Goal: Entertainment & Leisure: Consume media (video, audio)

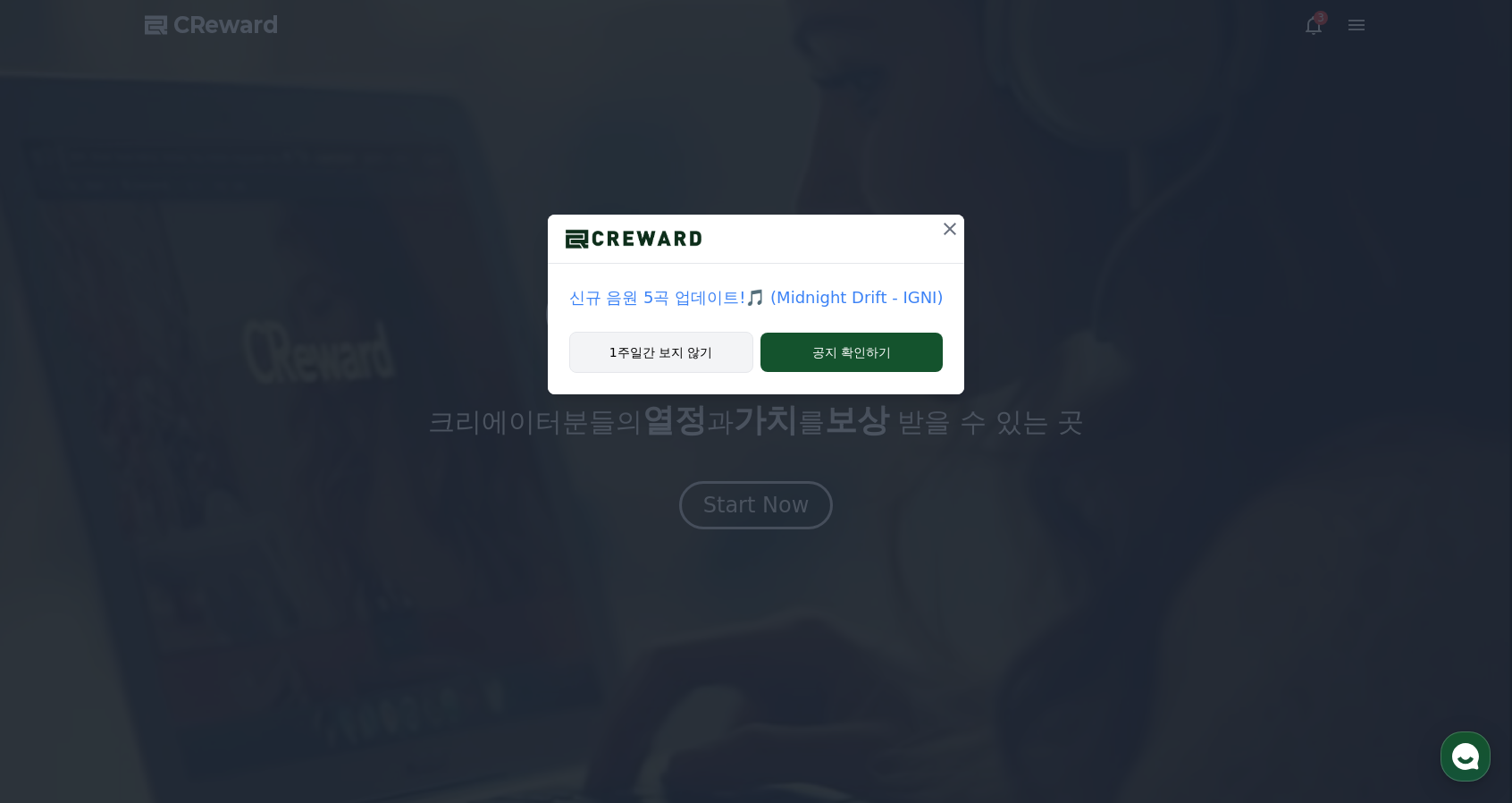
click at [707, 350] on button "1주일간 보지 않기" at bounding box center [660, 352] width 184 height 41
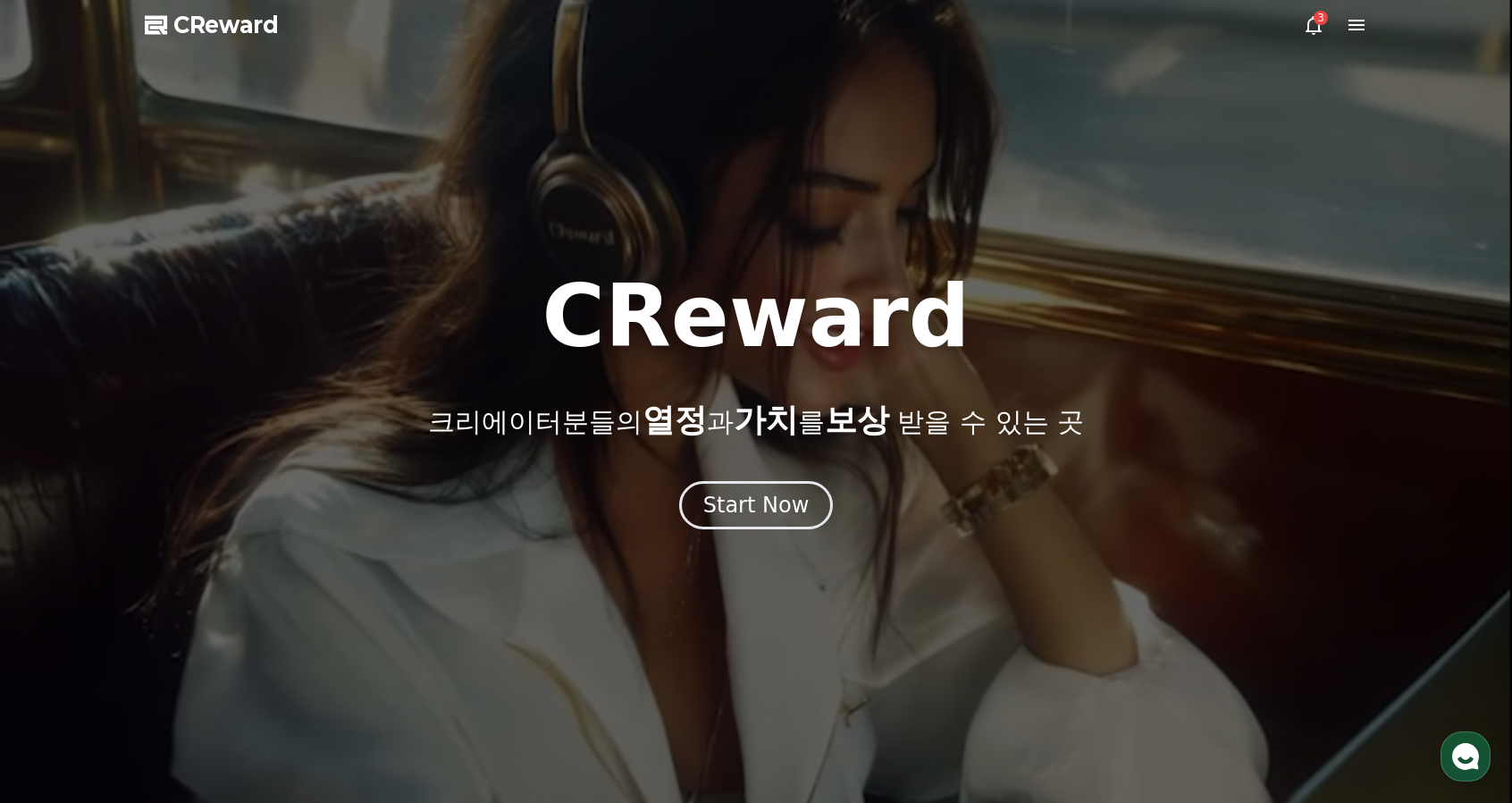
click at [1323, 26] on icon at bounding box center [1313, 25] width 22 height 22
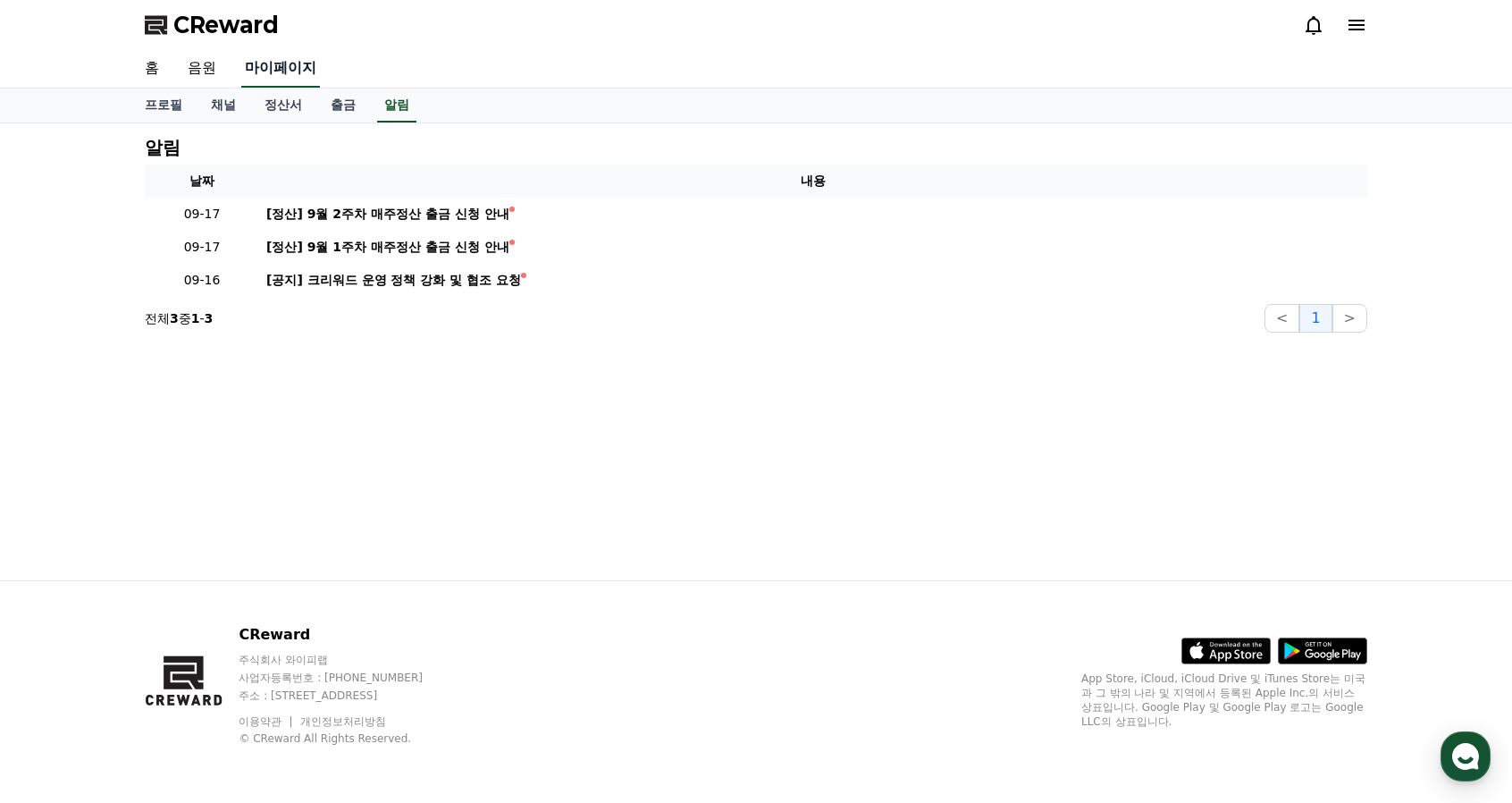
click at [283, 78] on link "마이페이지" at bounding box center [280, 69] width 78 height 38
select select "**********"
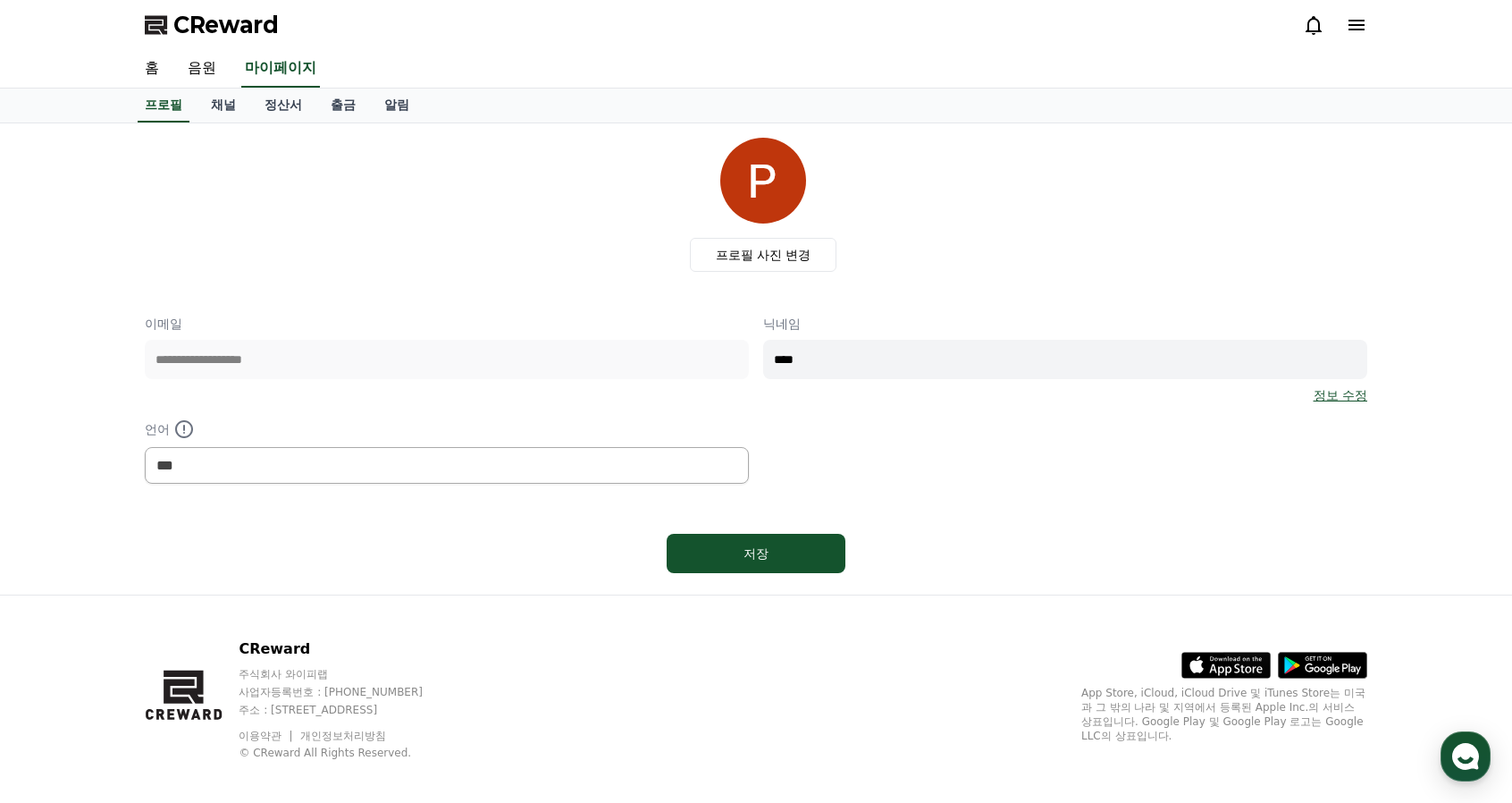
click at [753, 644] on div "CReward 주식회사 와이피랩 사업자등록번호 : [PHONE_NUMBER] 주소 : [STREET_ADDRESS] 이용약관 개인정보처리방침 …" at bounding box center [756, 706] width 1251 height 221
click at [203, 61] on link "음원" at bounding box center [202, 69] width 57 height 38
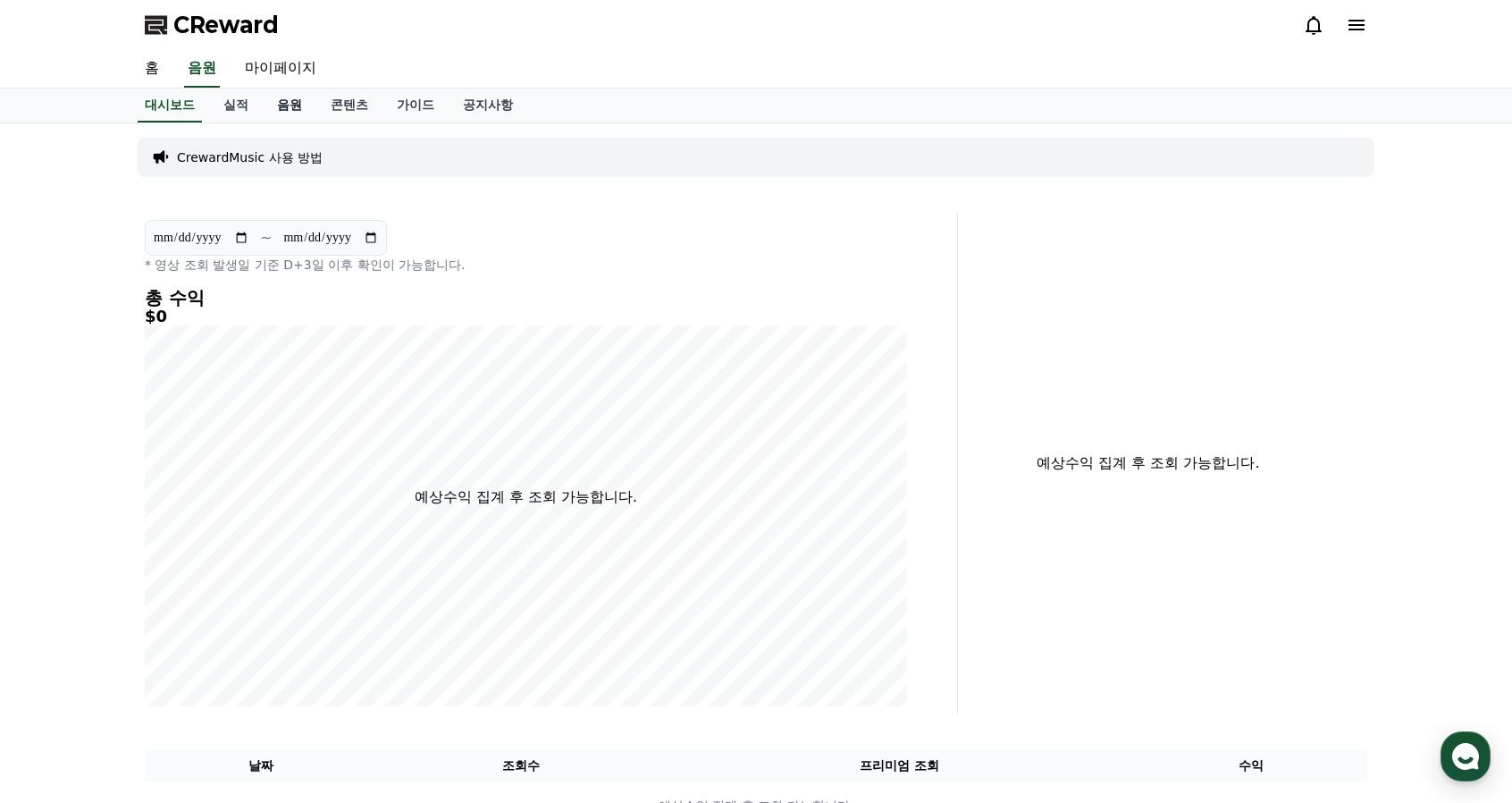
click at [287, 113] on link "음원" at bounding box center [289, 106] width 54 height 34
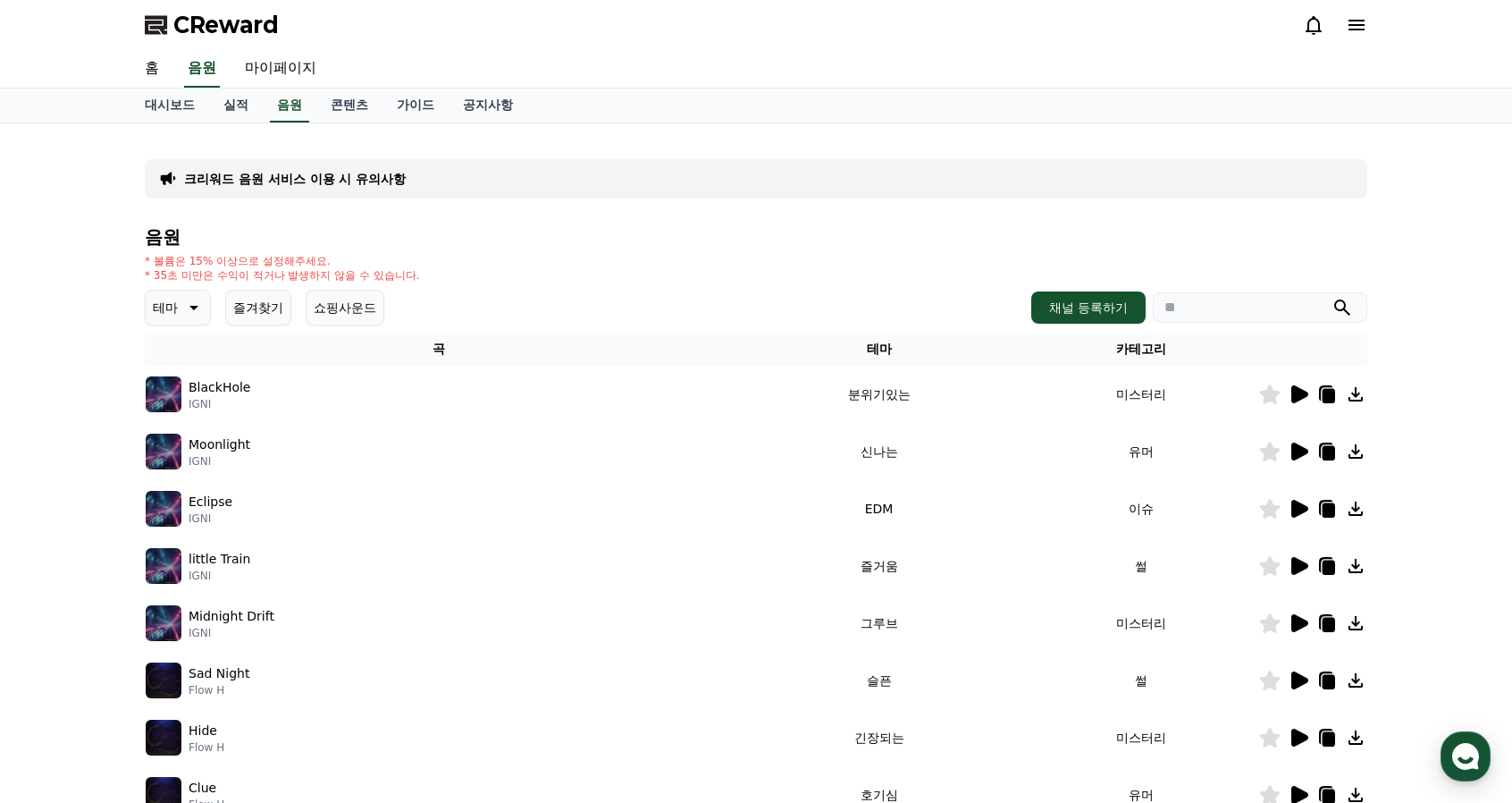
click at [190, 302] on icon at bounding box center [192, 307] width 22 height 22
click at [186, 446] on button "호기심" at bounding box center [173, 448] width 52 height 40
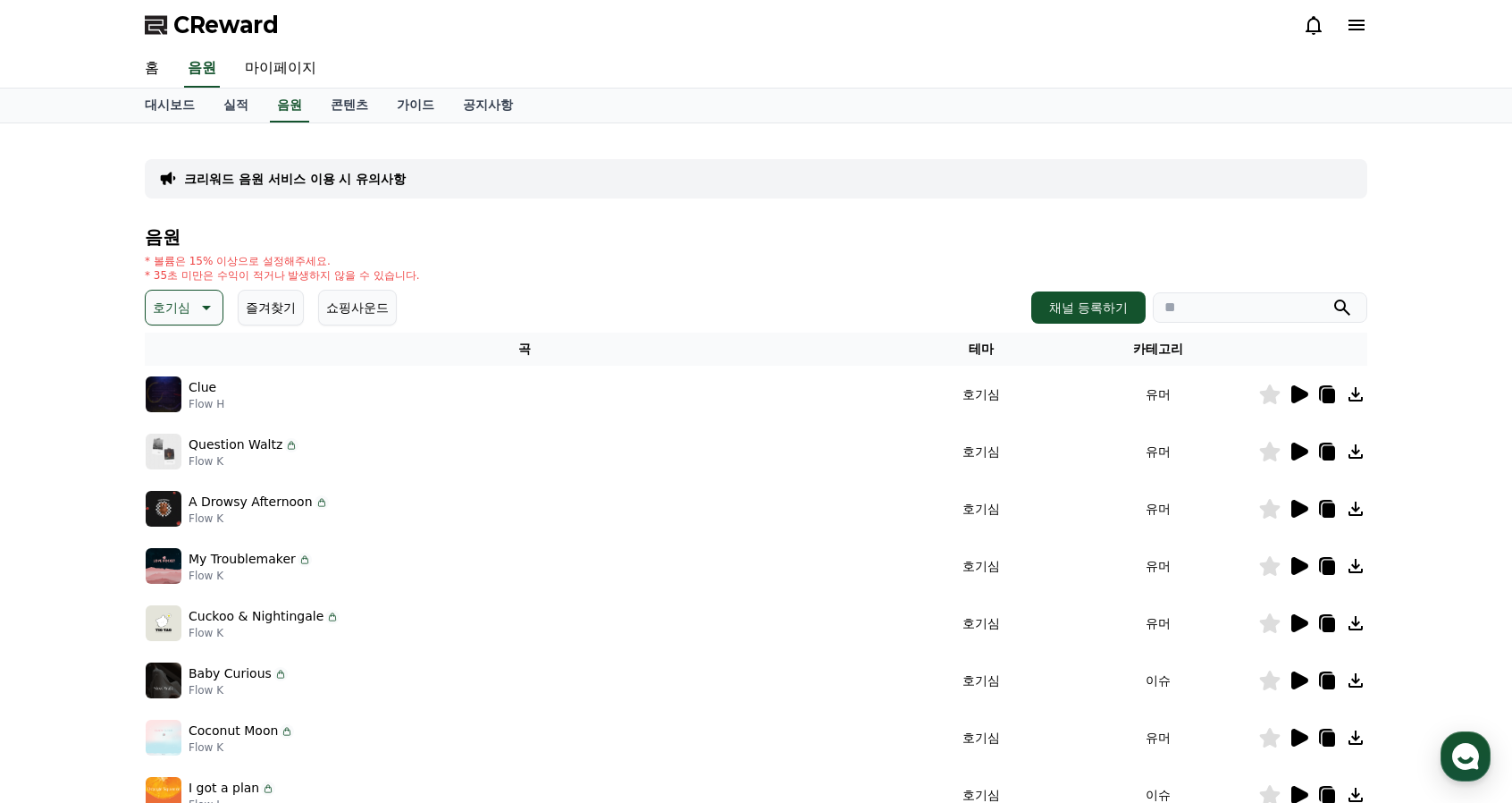
click at [1302, 394] on icon at bounding box center [1300, 394] width 17 height 18
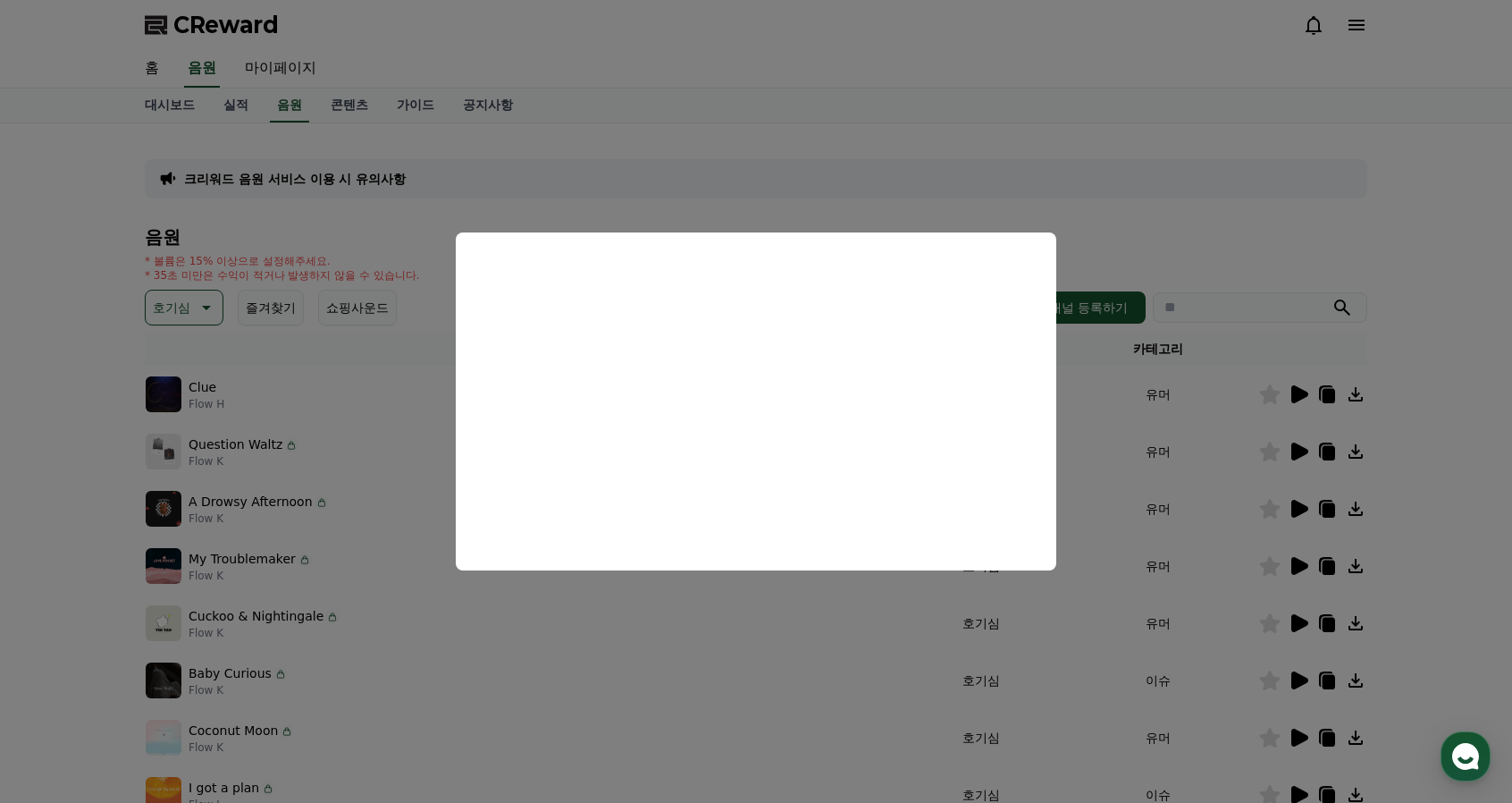
click at [1147, 196] on button "close modal" at bounding box center [756, 402] width 1512 height 803
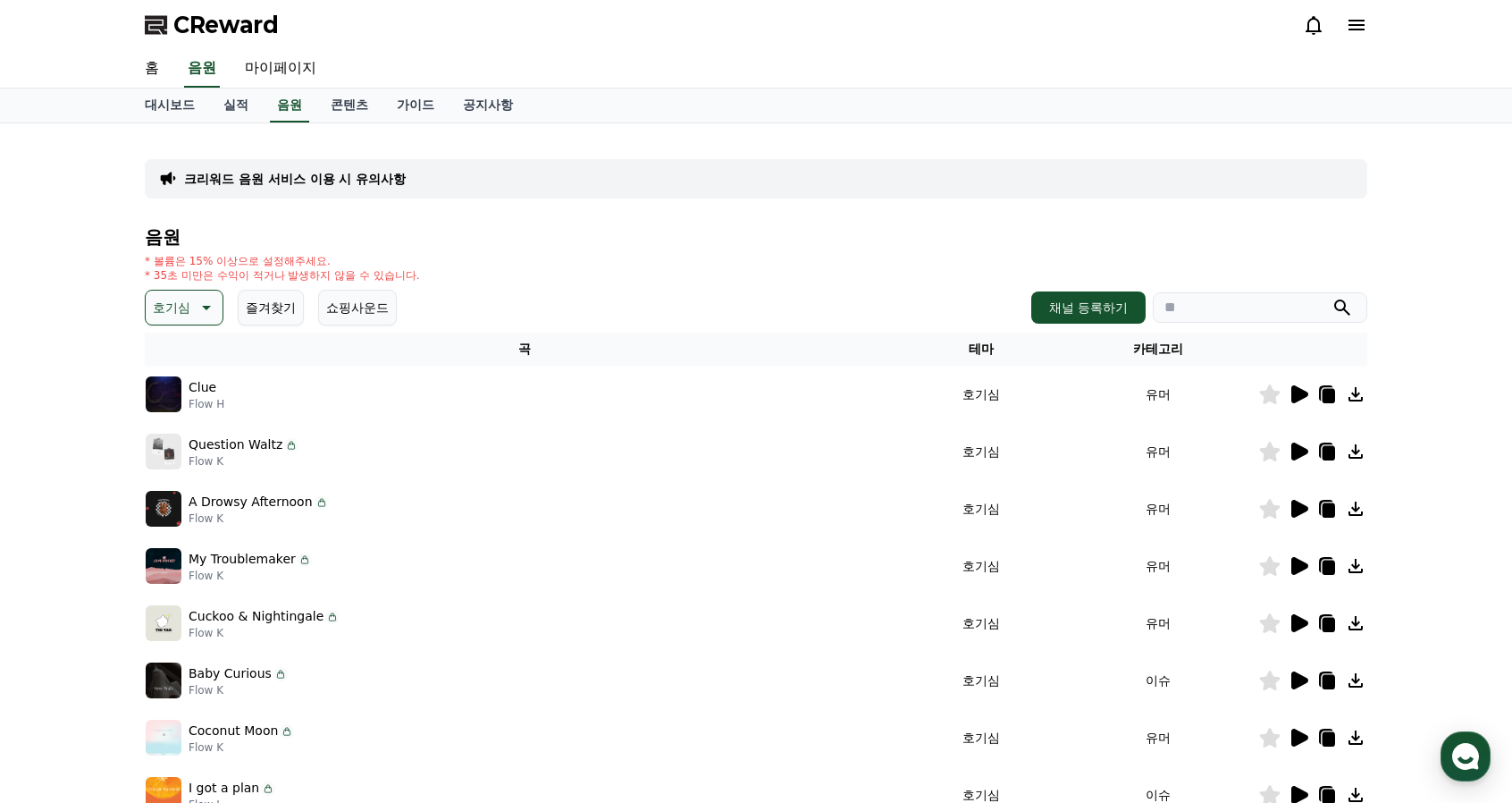
click at [1299, 504] on icon at bounding box center [1300, 508] width 17 height 18
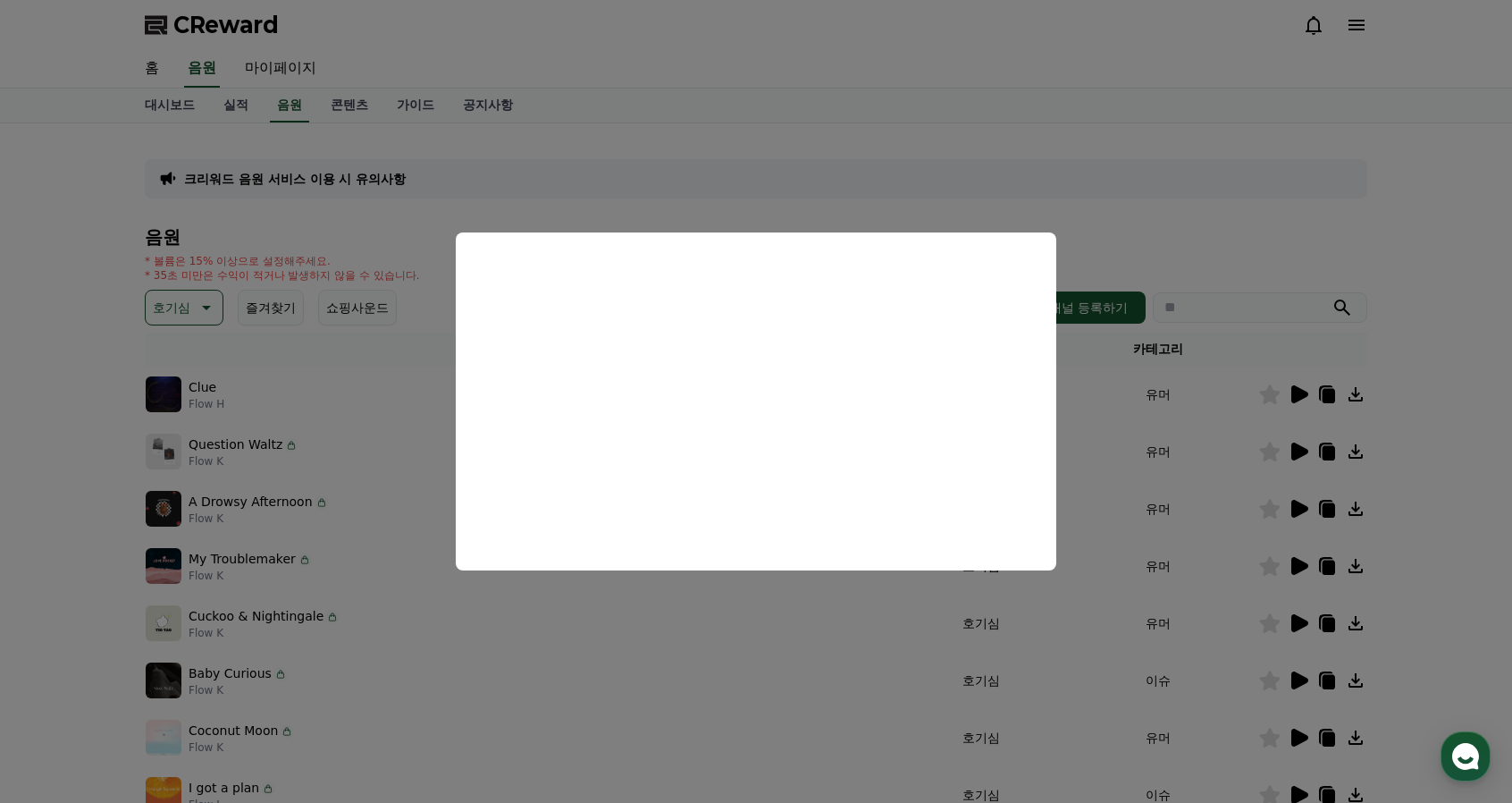
click at [1308, 504] on button "close modal" at bounding box center [756, 402] width 1512 height 803
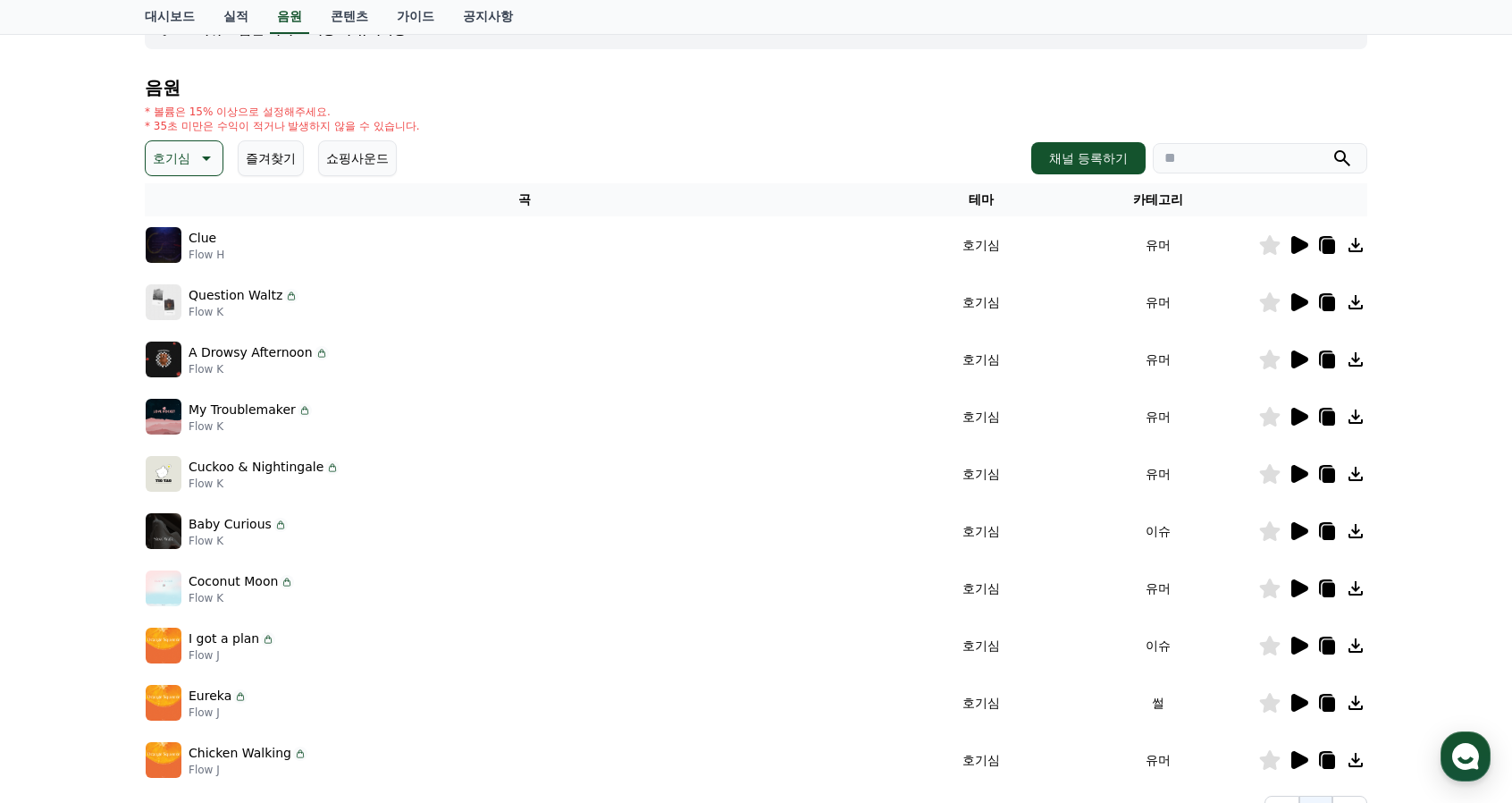
scroll to position [142, 0]
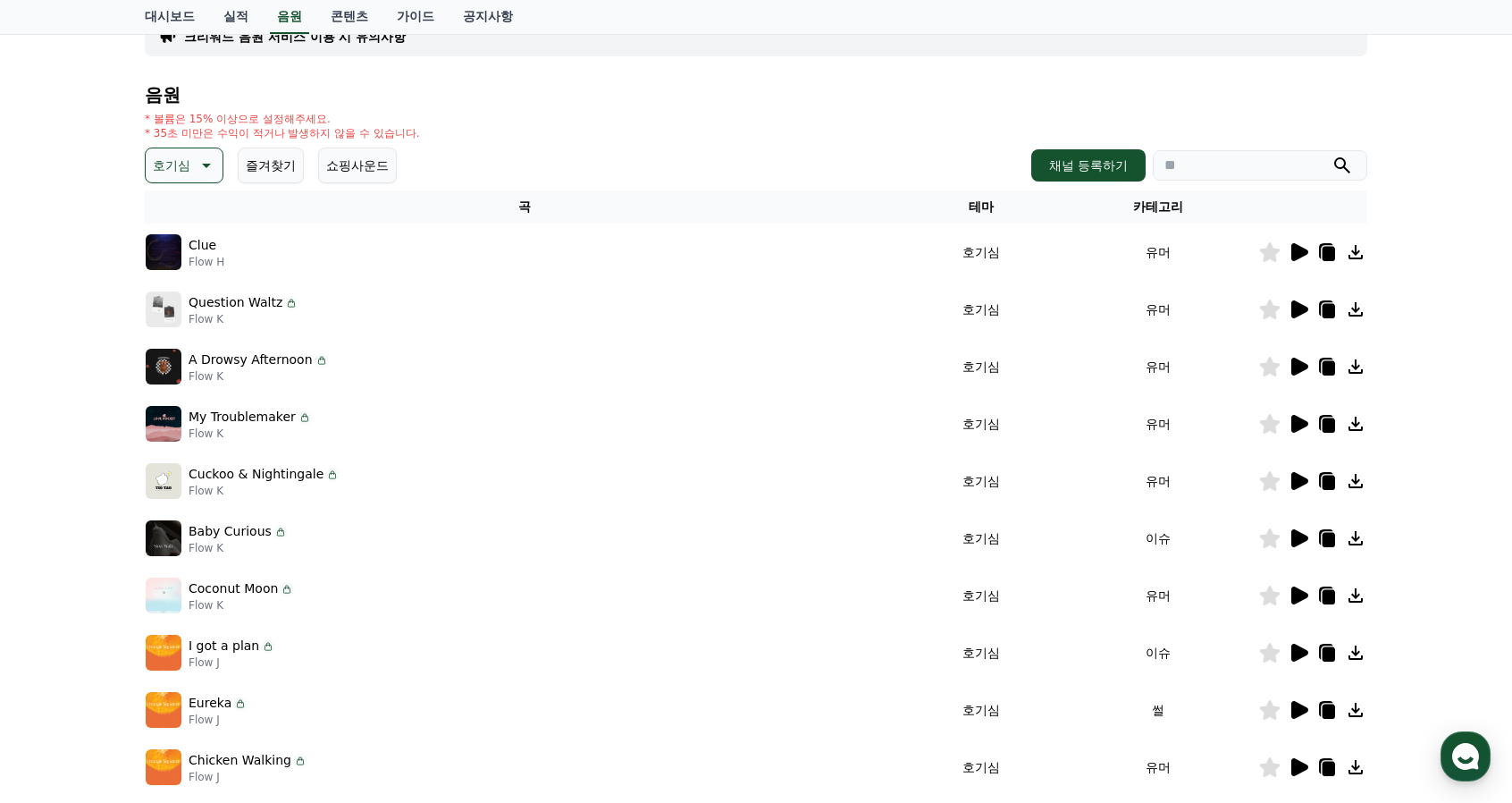
click at [203, 159] on icon at bounding box center [204, 165] width 22 height 22
click at [183, 313] on button "웅장한" at bounding box center [173, 313] width 52 height 40
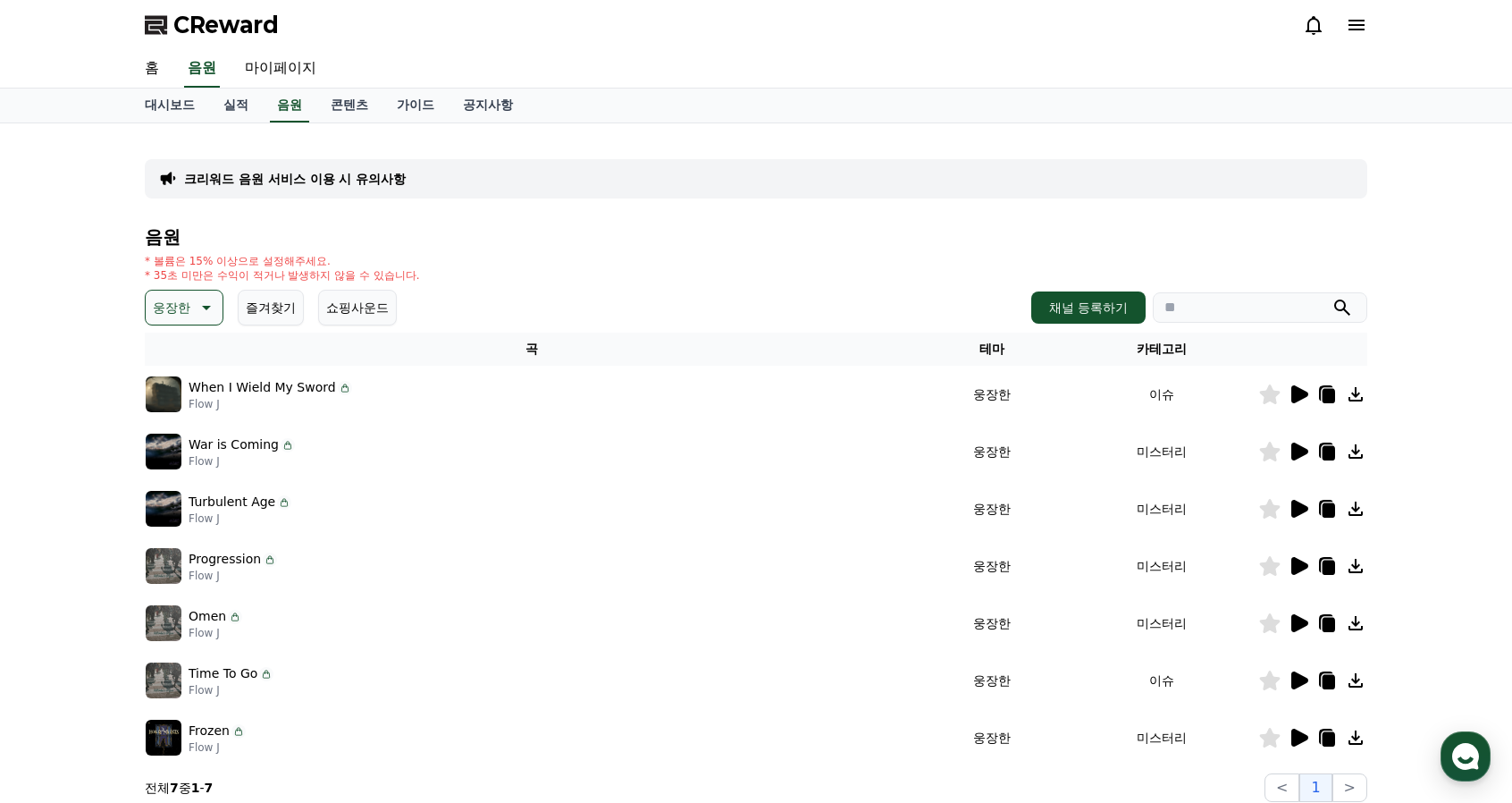
click at [1297, 394] on icon at bounding box center [1300, 394] width 17 height 18
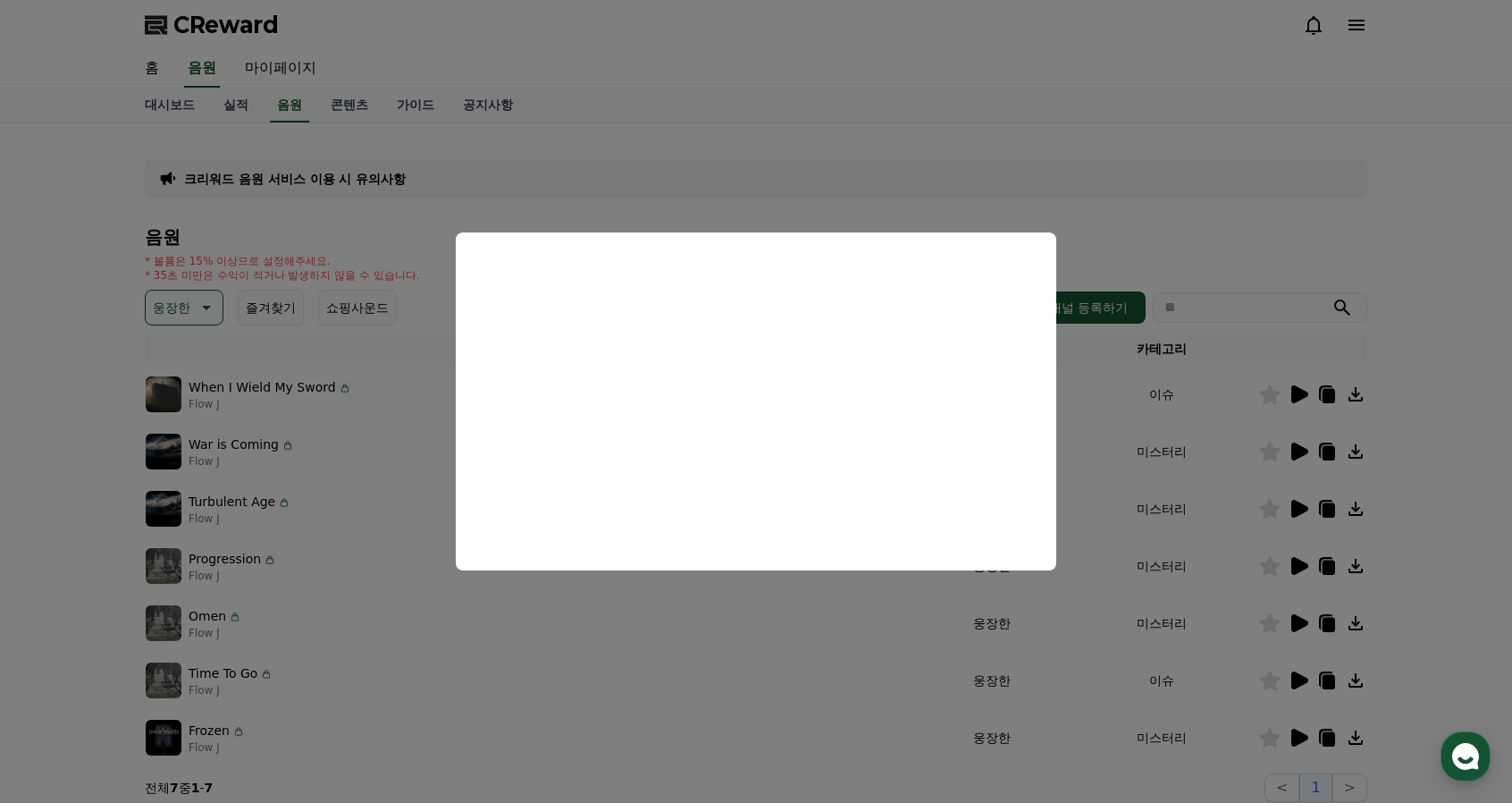
click at [547, 188] on button "close modal" at bounding box center [756, 402] width 1512 height 803
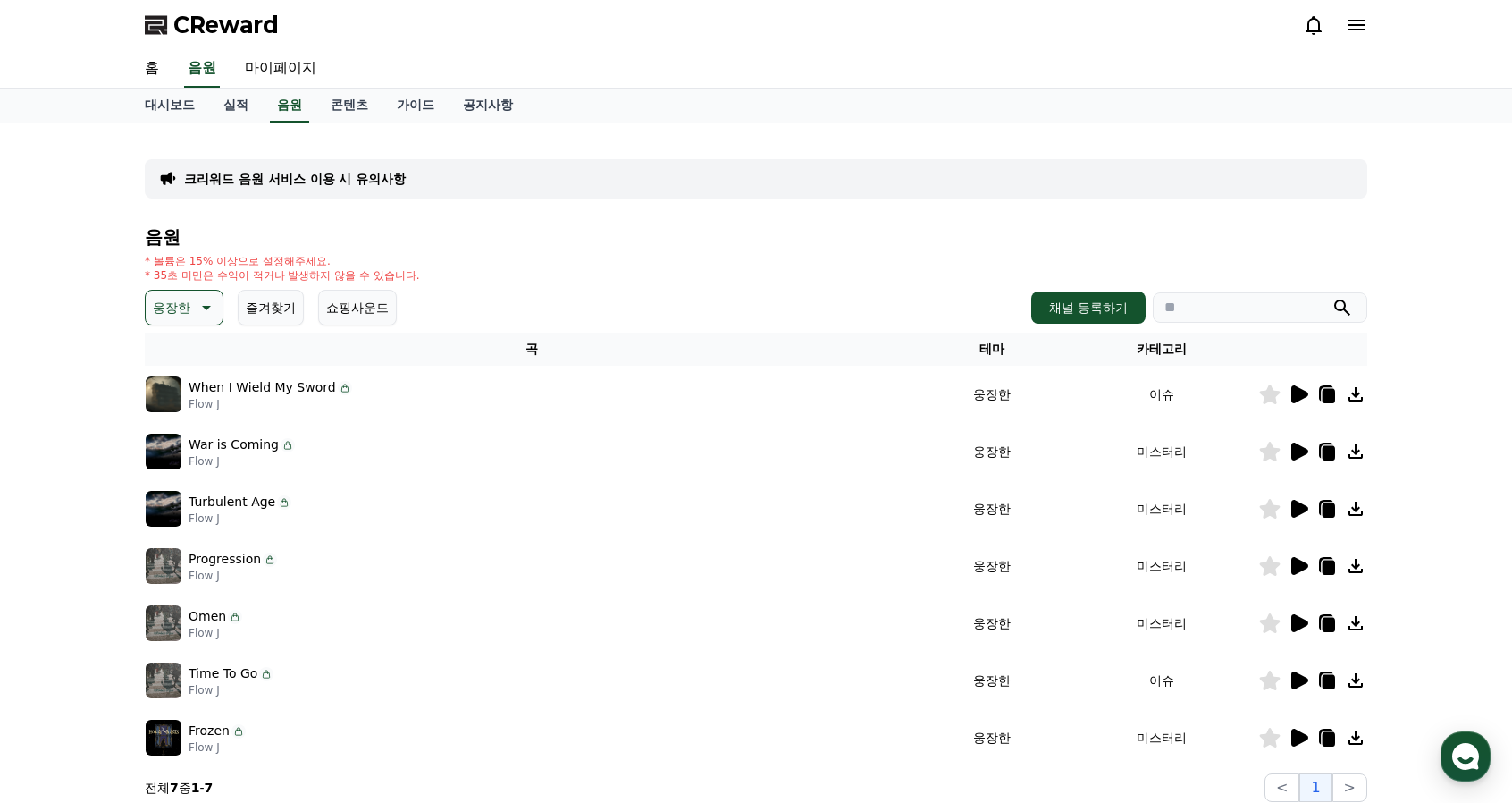
click at [1328, 392] on icon at bounding box center [1328, 396] width 12 height 14
